Goal: Task Accomplishment & Management: Use online tool/utility

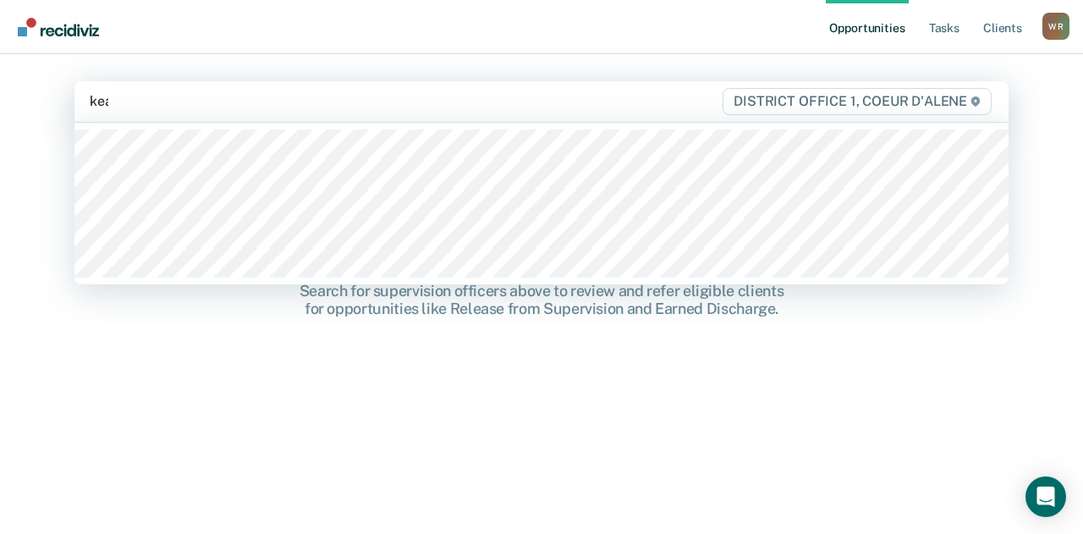
type input "keat"
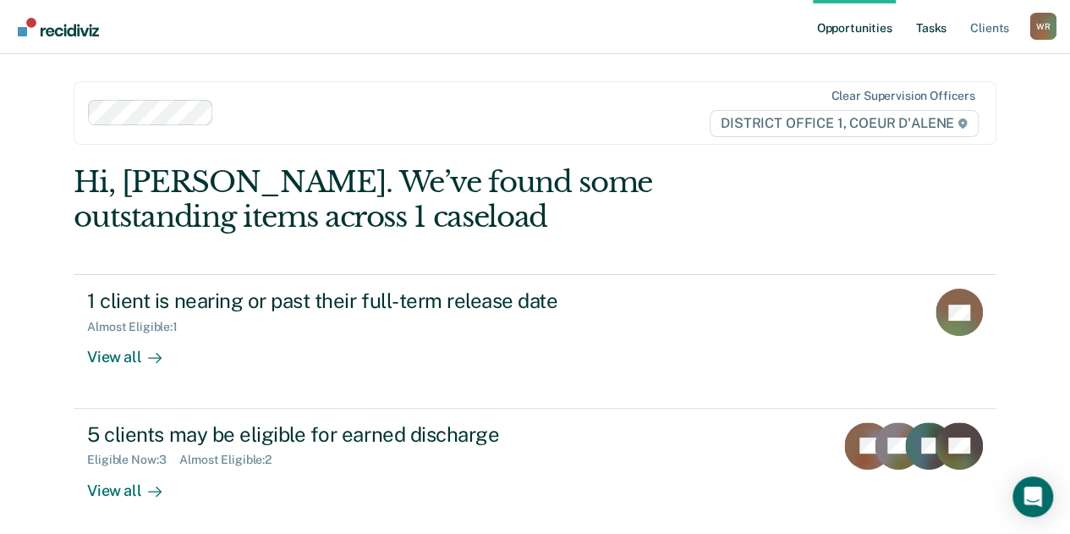
click at [944, 30] on link "Tasks" at bounding box center [931, 27] width 37 height 54
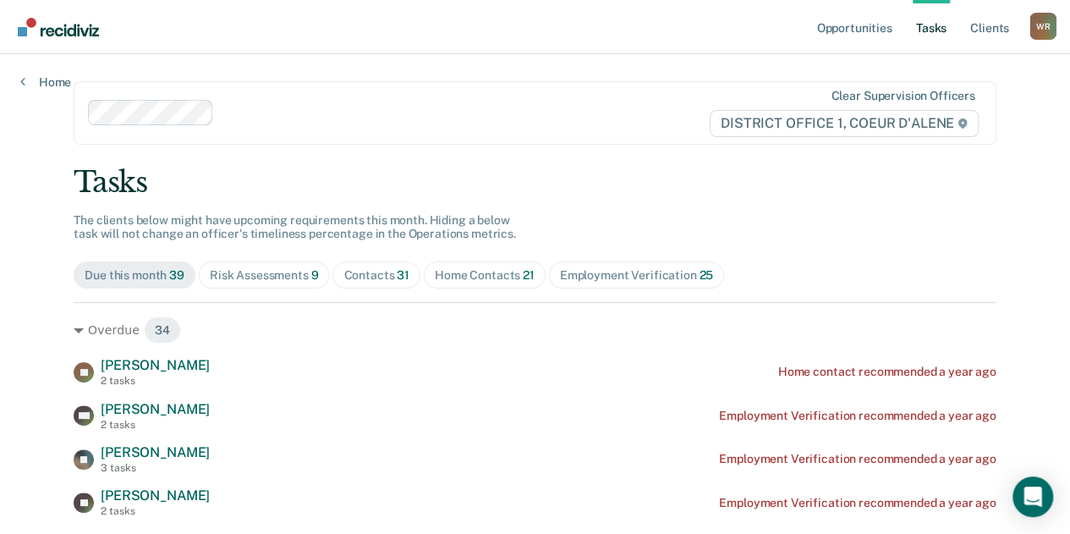
click at [354, 272] on div "Contacts 31" at bounding box center [376, 275] width 66 height 14
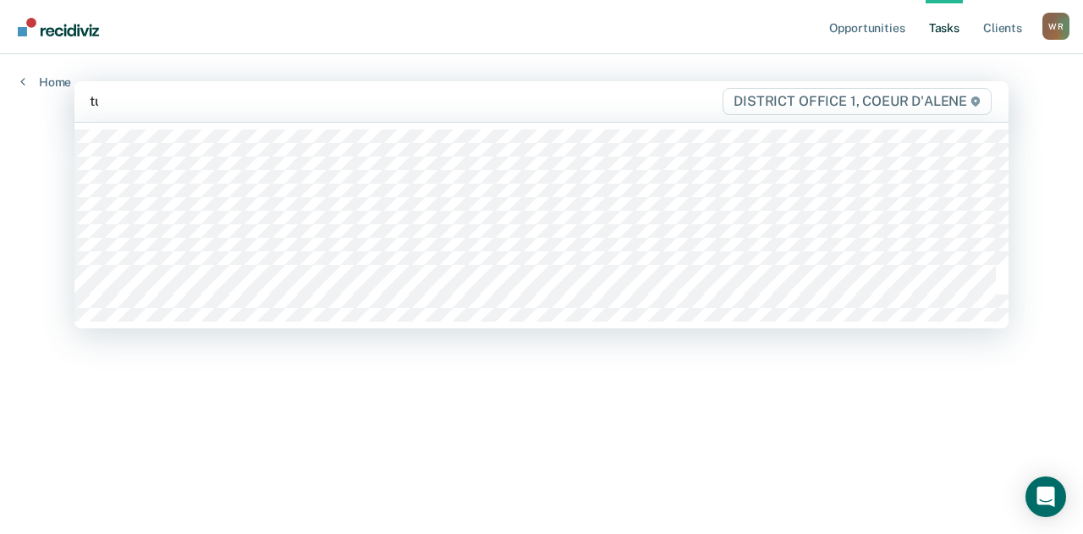
type input "tur"
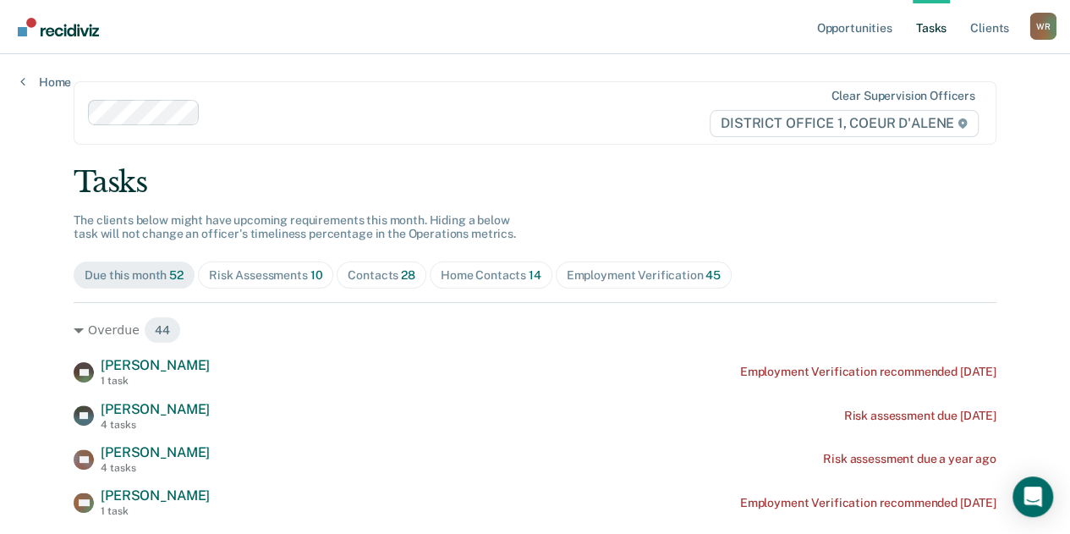
click at [401, 273] on span "28" at bounding box center [408, 275] width 14 height 14
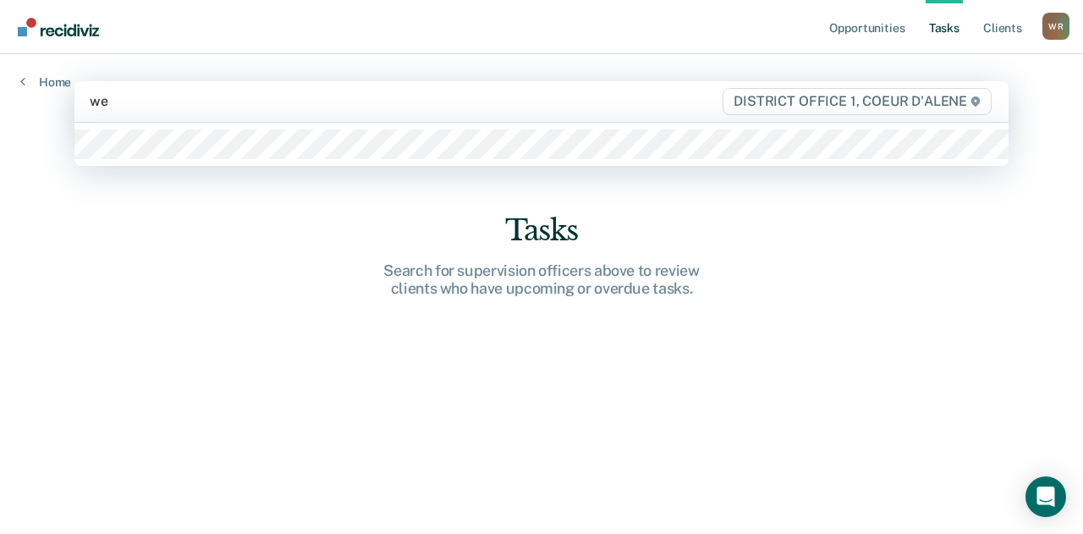
type input "web"
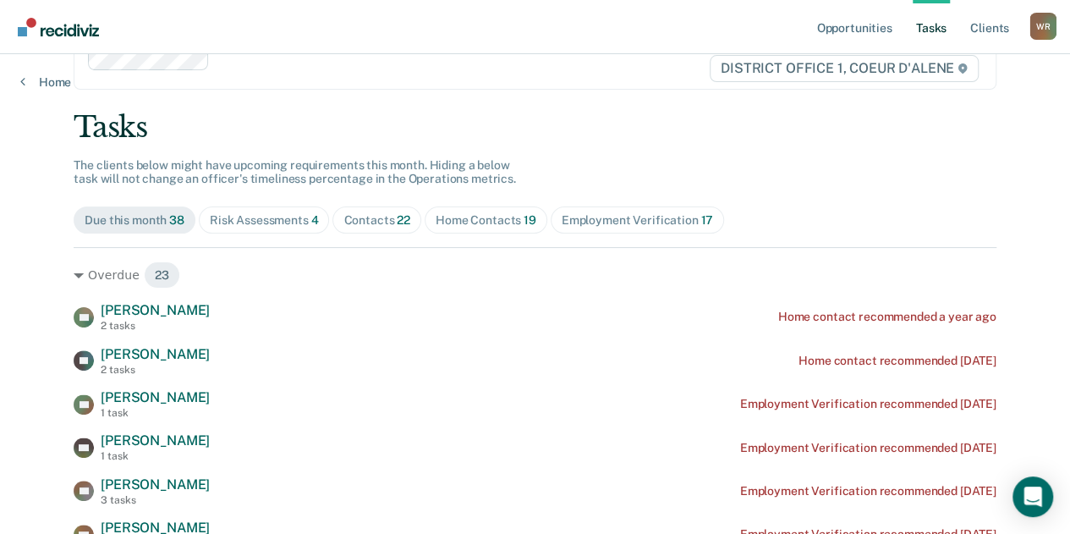
scroll to position [60, 0]
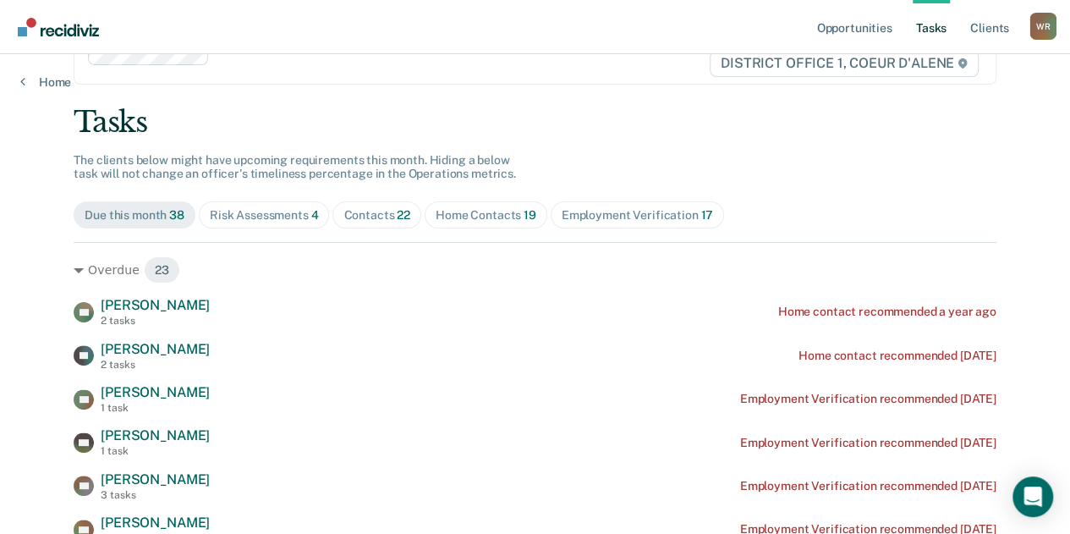
click at [349, 208] on div "Contacts 22" at bounding box center [376, 215] width 67 height 14
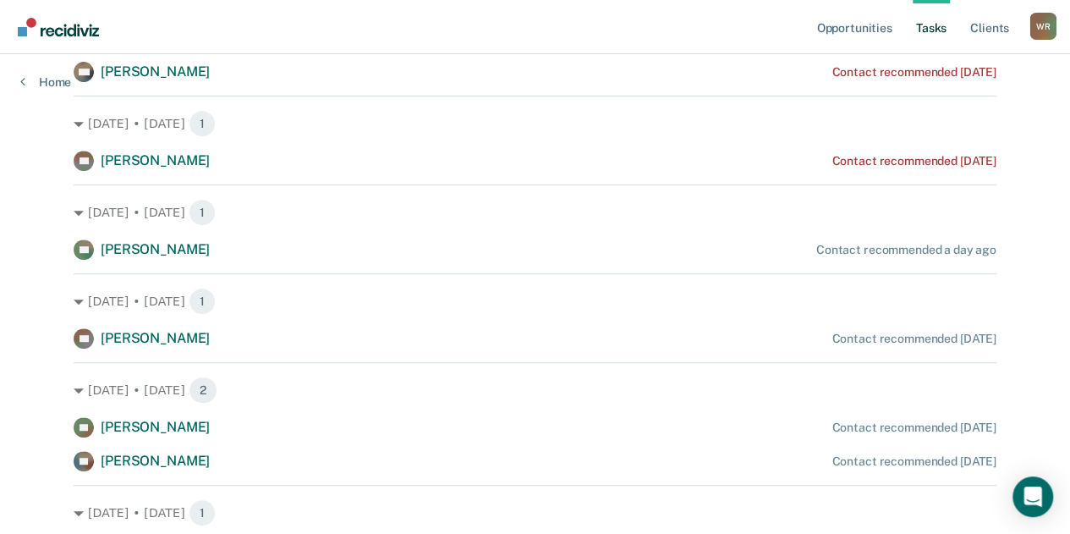
scroll to position [0, 0]
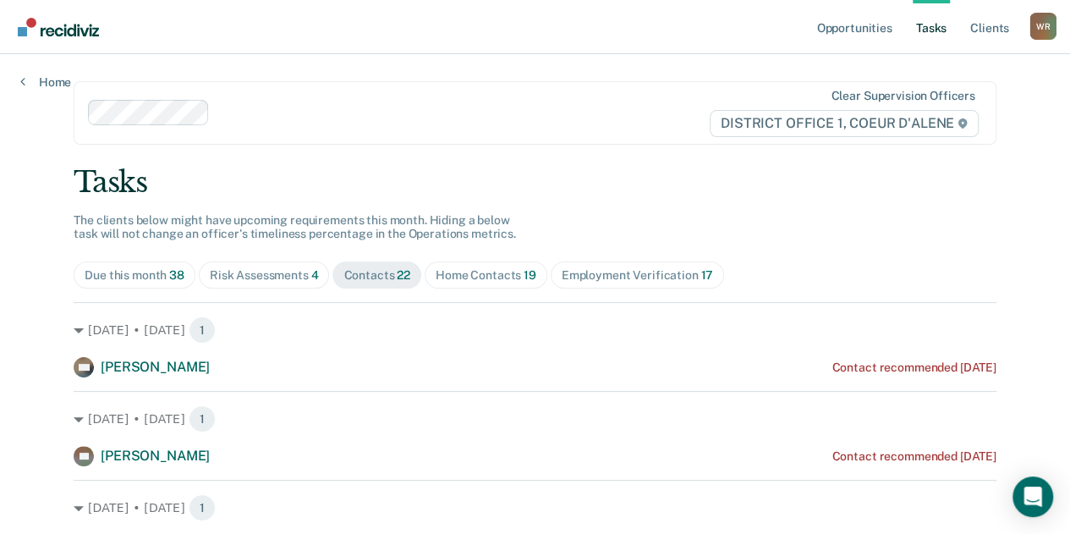
click at [526, 266] on span "Home Contacts 19" at bounding box center [486, 274] width 123 height 27
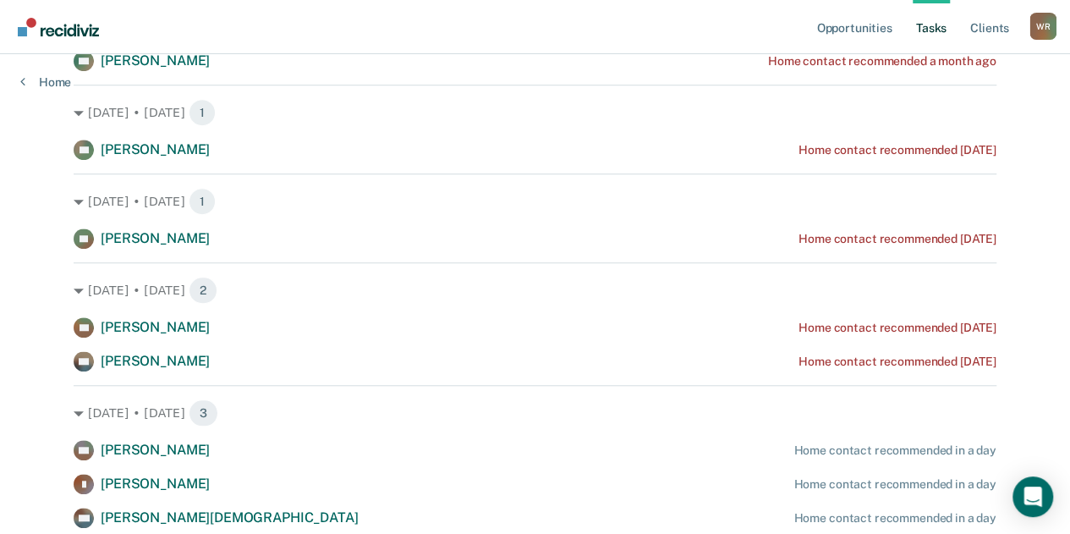
scroll to position [498, 0]
